Goal: Task Accomplishment & Management: Use online tool/utility

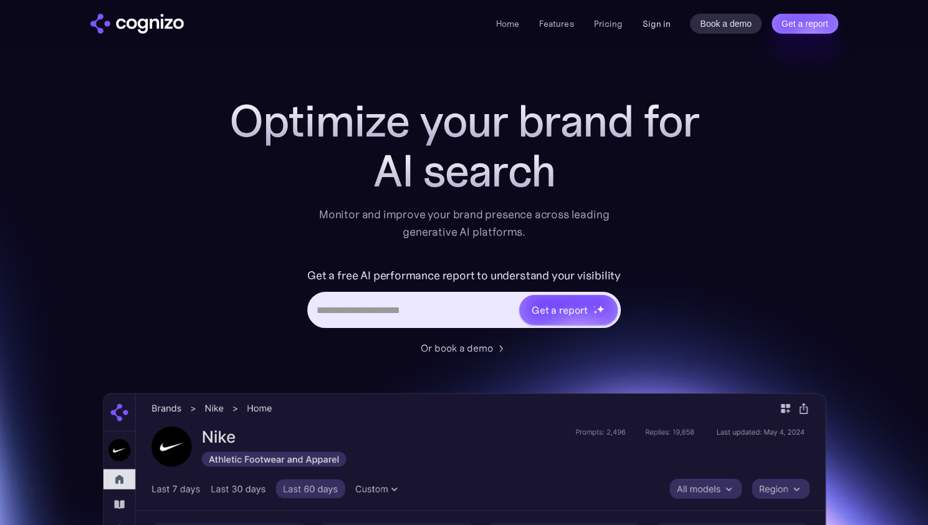
click at [665, 27] on link "Sign in" at bounding box center [656, 23] width 28 height 15
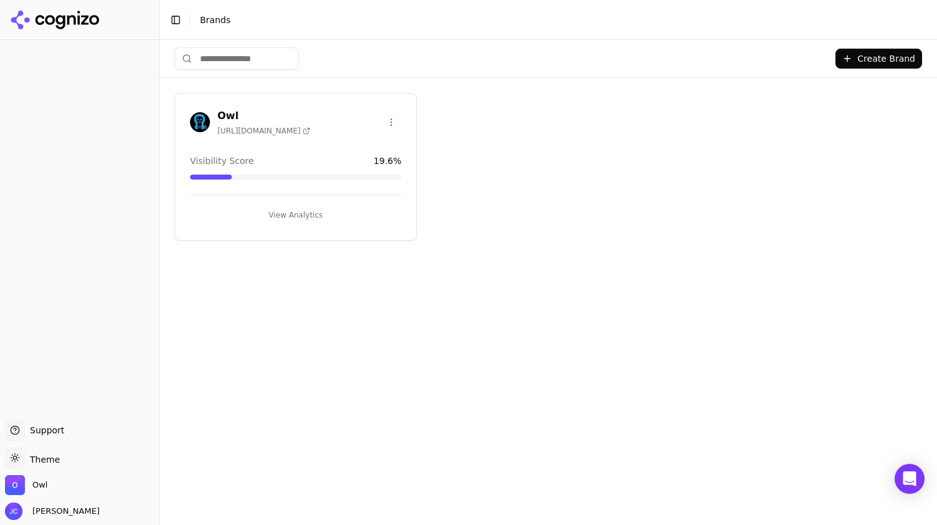
click at [298, 213] on button "View Analytics" at bounding box center [295, 215] width 211 height 20
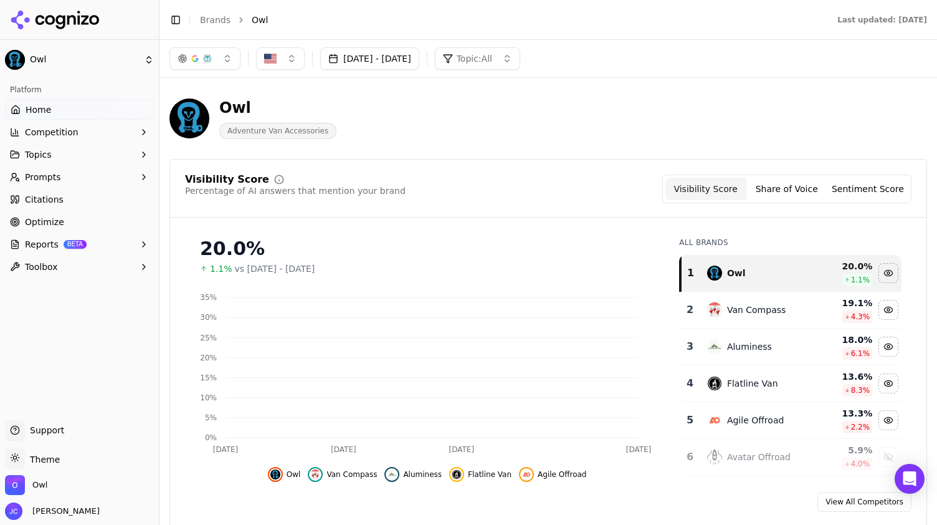
click at [58, 219] on span "Optimize" at bounding box center [44, 222] width 39 height 12
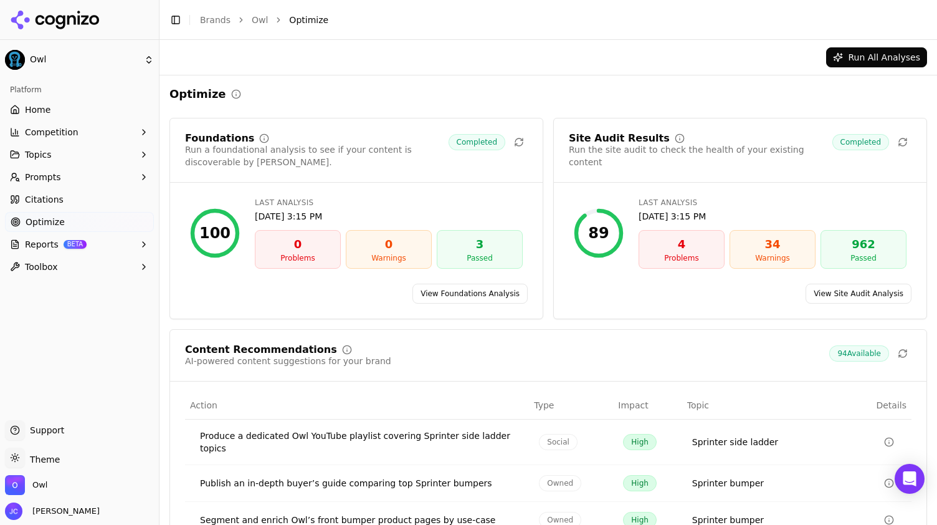
scroll to position [150, 0]
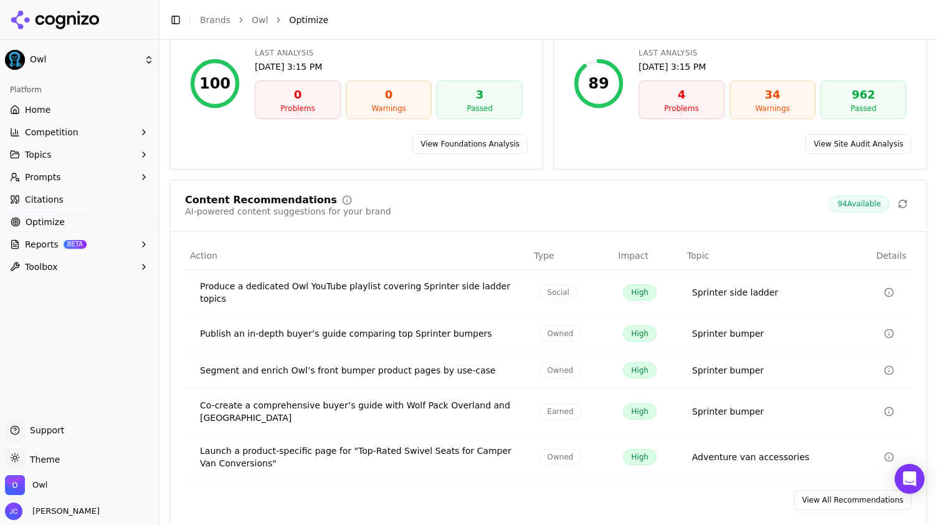
click at [843, 495] on link "View All Recommendations" at bounding box center [853, 500] width 118 height 20
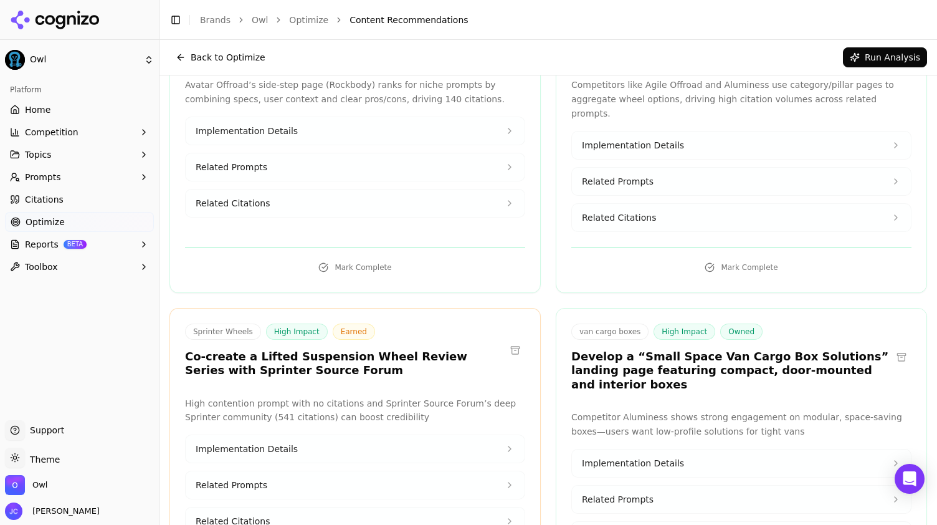
scroll to position [1933, 0]
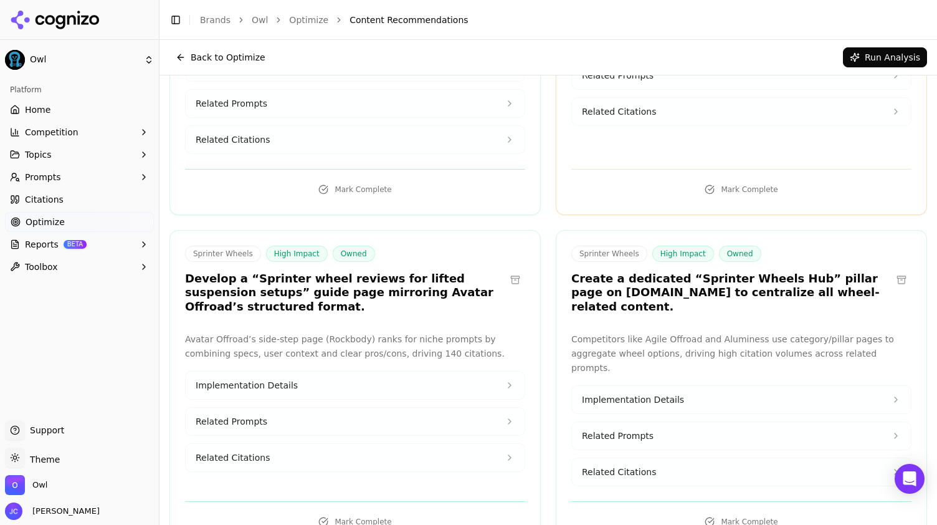
click at [512, 371] on button "Implementation Details" at bounding box center [355, 384] width 339 height 27
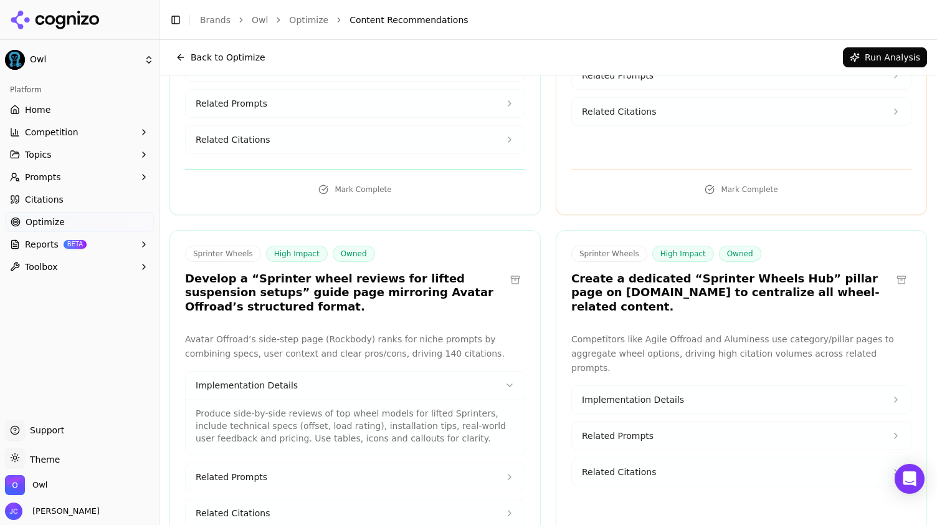
click at [476, 463] on button "Related Prompts" at bounding box center [355, 476] width 339 height 27
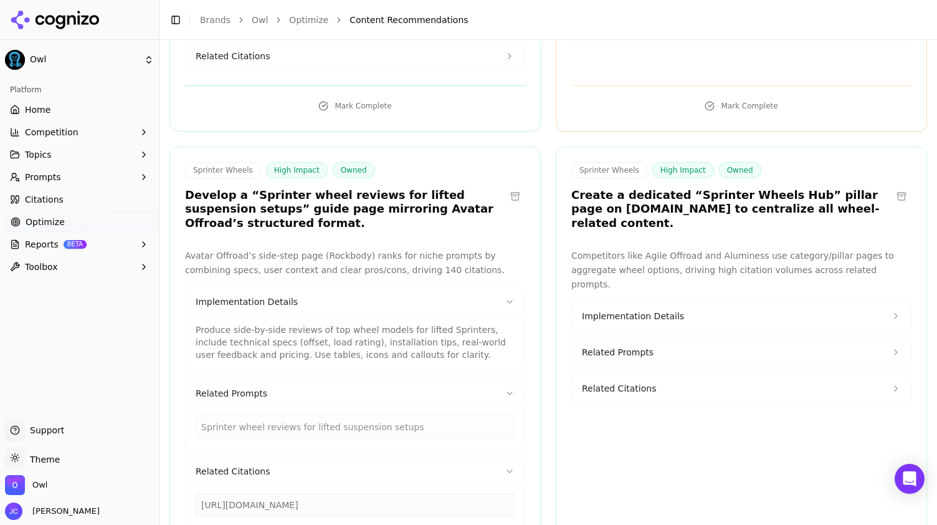
scroll to position [2019, 0]
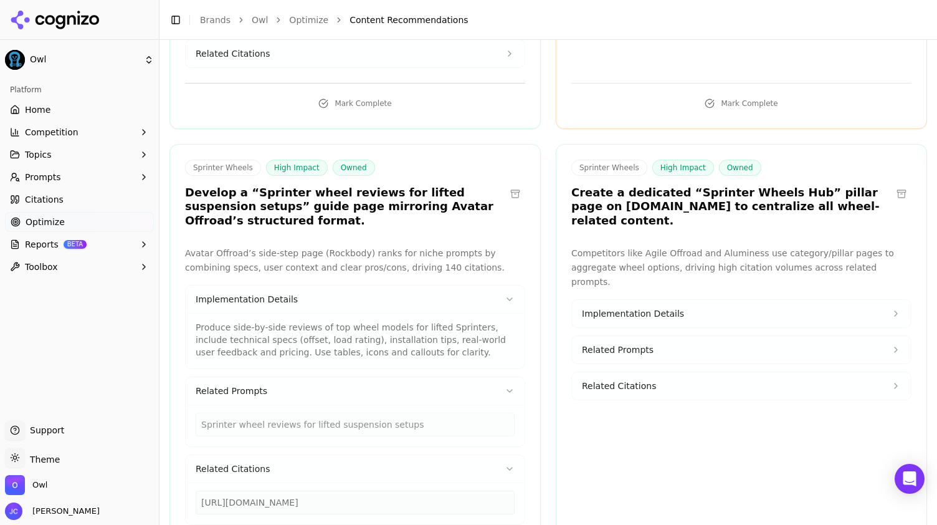
drag, startPoint x: 414, startPoint y: 447, endPoint x: 175, endPoint y: 434, distance: 240.3
click at [175, 434] on div "Avatar Offroad’s side-step page (Rockbody) ranks for niche prompts by combining…" at bounding box center [355, 385] width 370 height 279
copy div "[URL][DOMAIN_NAME]"
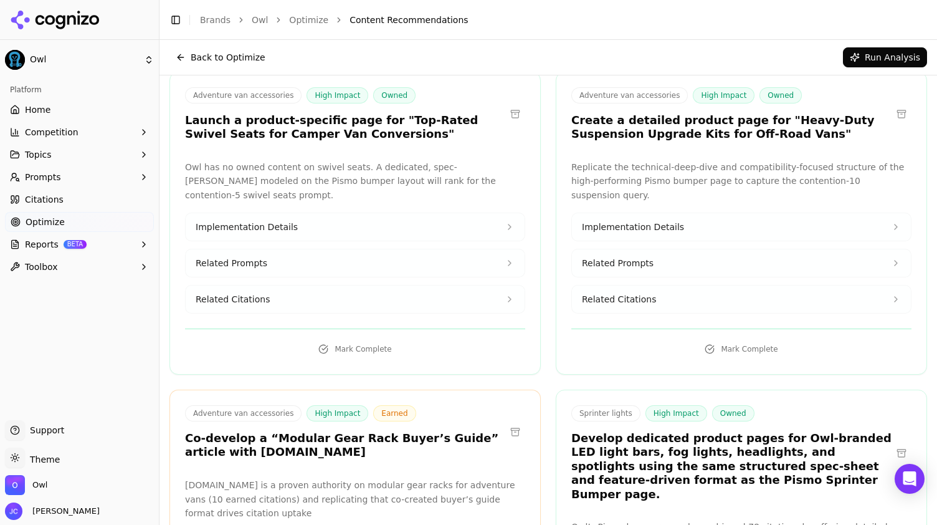
scroll to position [0, 0]
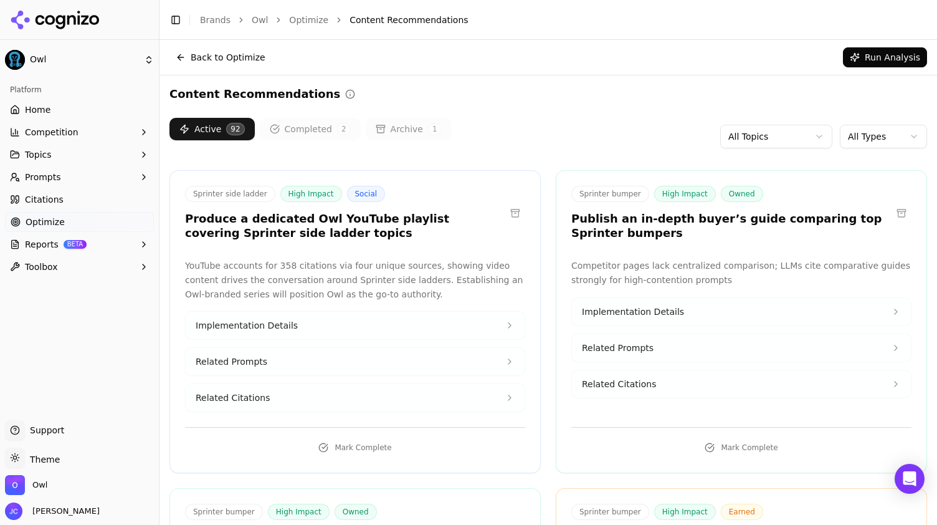
click at [233, 132] on span "92" at bounding box center [235, 129] width 18 height 12
click at [873, 60] on button "Run Analysis" at bounding box center [885, 57] width 84 height 20
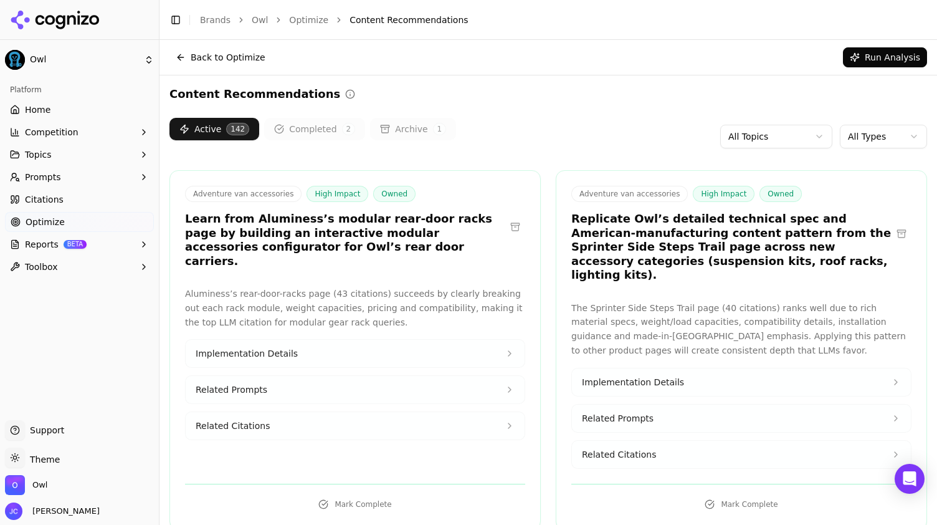
drag, startPoint x: 512, startPoint y: 223, endPoint x: 504, endPoint y: 285, distance: 62.8
click at [512, 222] on button at bounding box center [515, 227] width 20 height 20
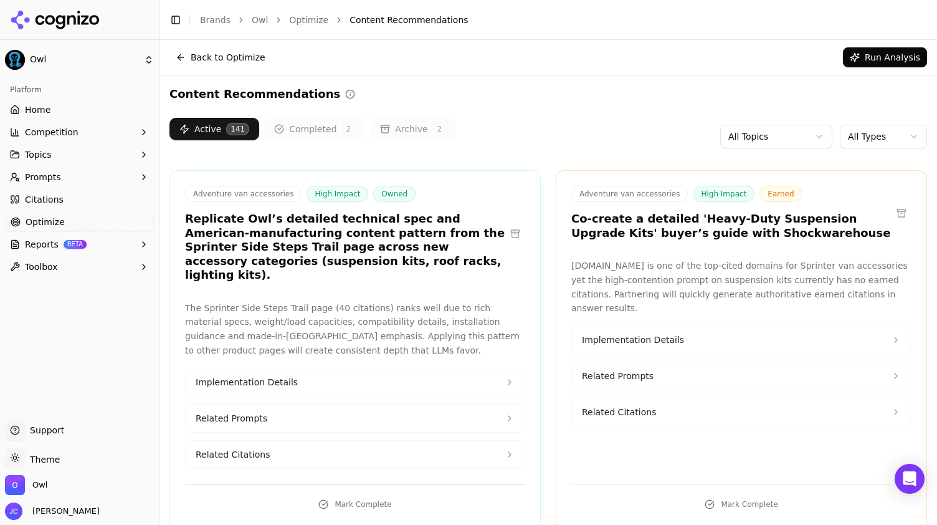
click at [893, 210] on button at bounding box center [902, 213] width 20 height 20
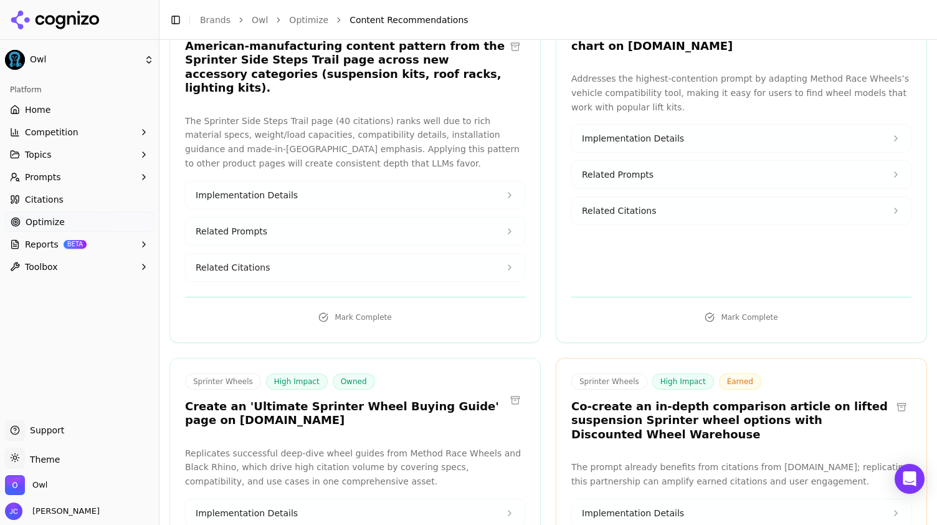
scroll to position [312, 0]
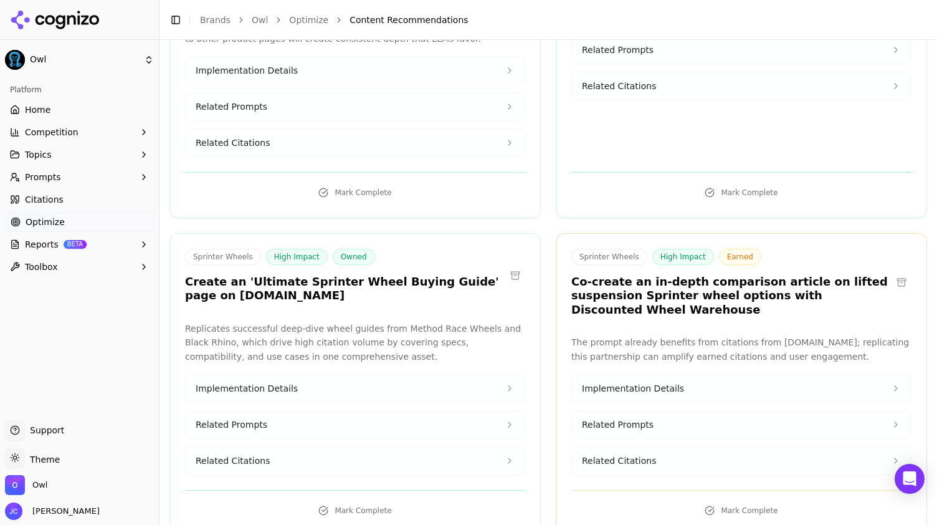
click at [894, 272] on button at bounding box center [902, 282] width 20 height 20
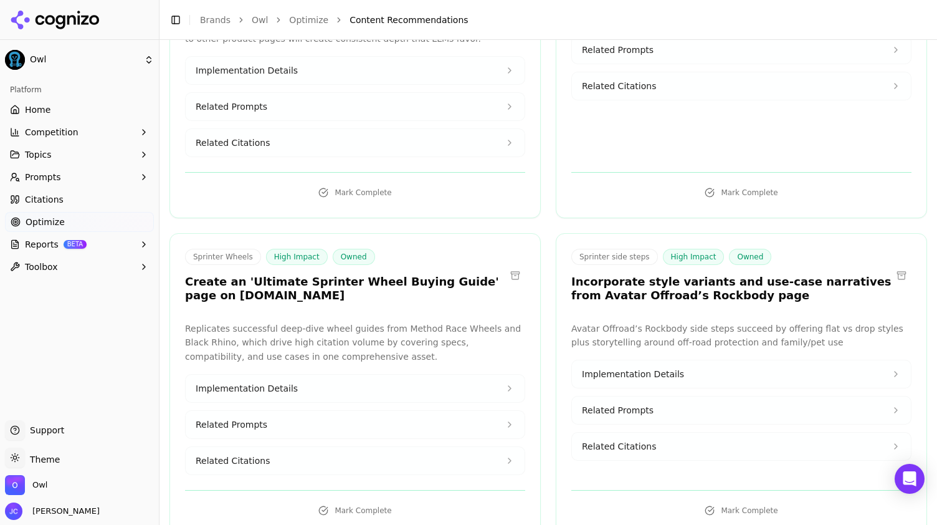
click at [355, 500] on button "Mark Complete" at bounding box center [355, 510] width 340 height 20
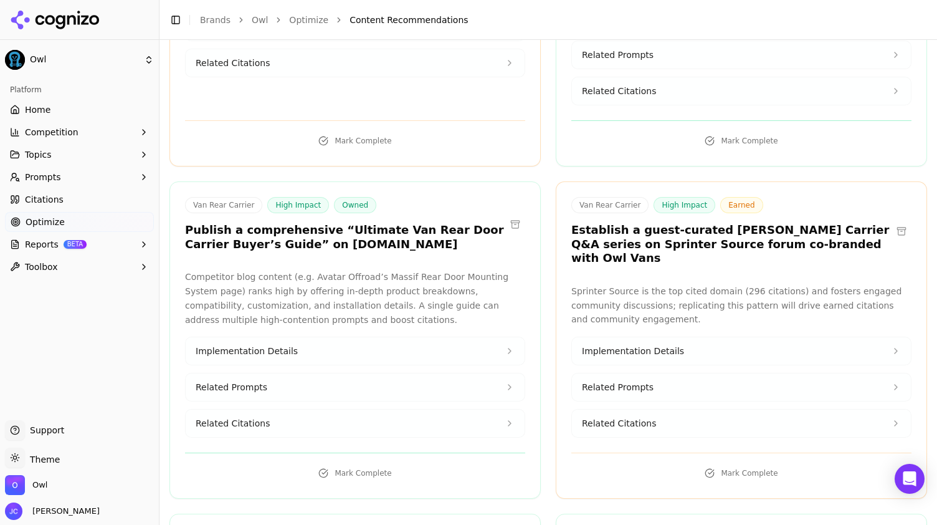
scroll to position [1122, 0]
